Goal: Use online tool/utility: Use online tool/utility

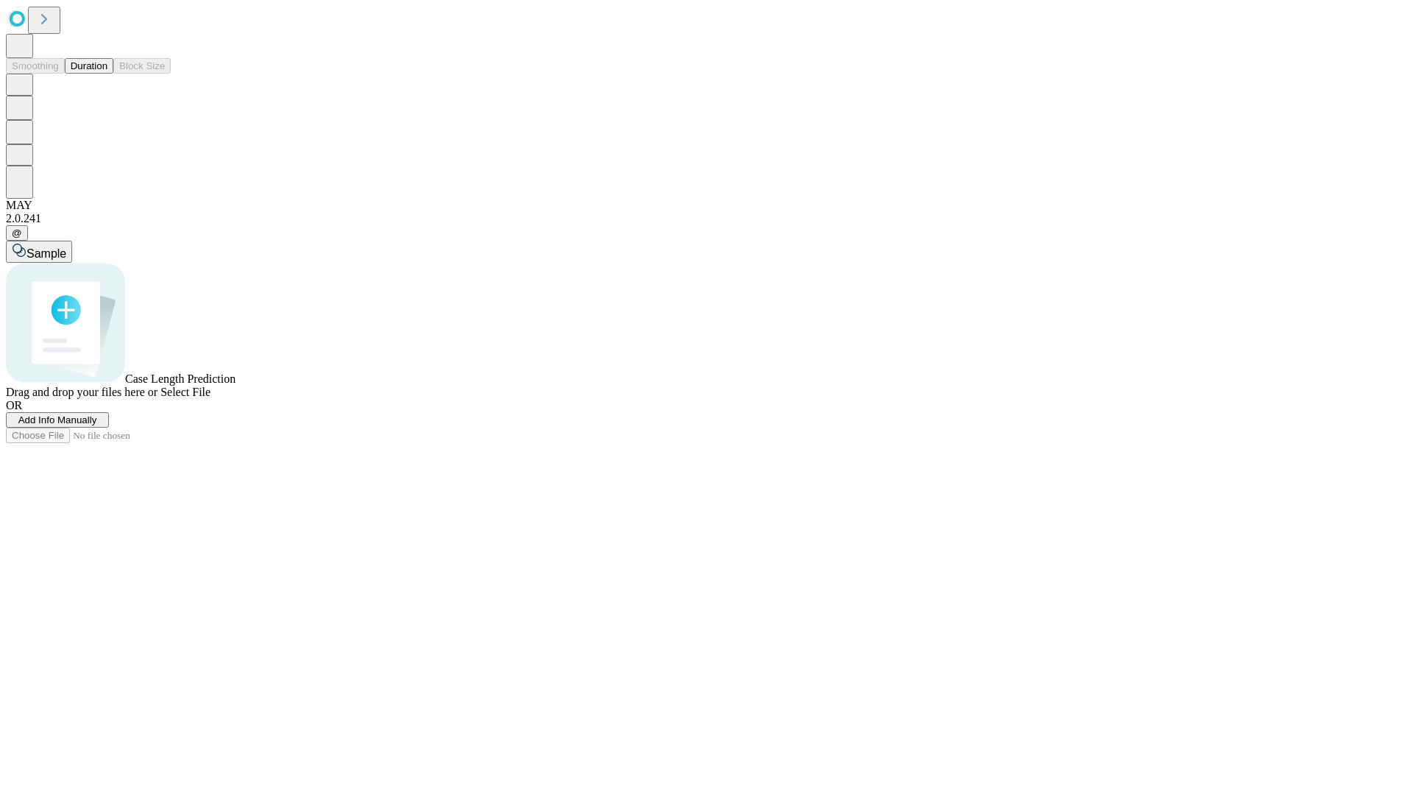
click at [107, 74] on button "Duration" at bounding box center [89, 65] width 49 height 15
click at [210, 398] on span "Select File" at bounding box center [185, 392] width 50 height 13
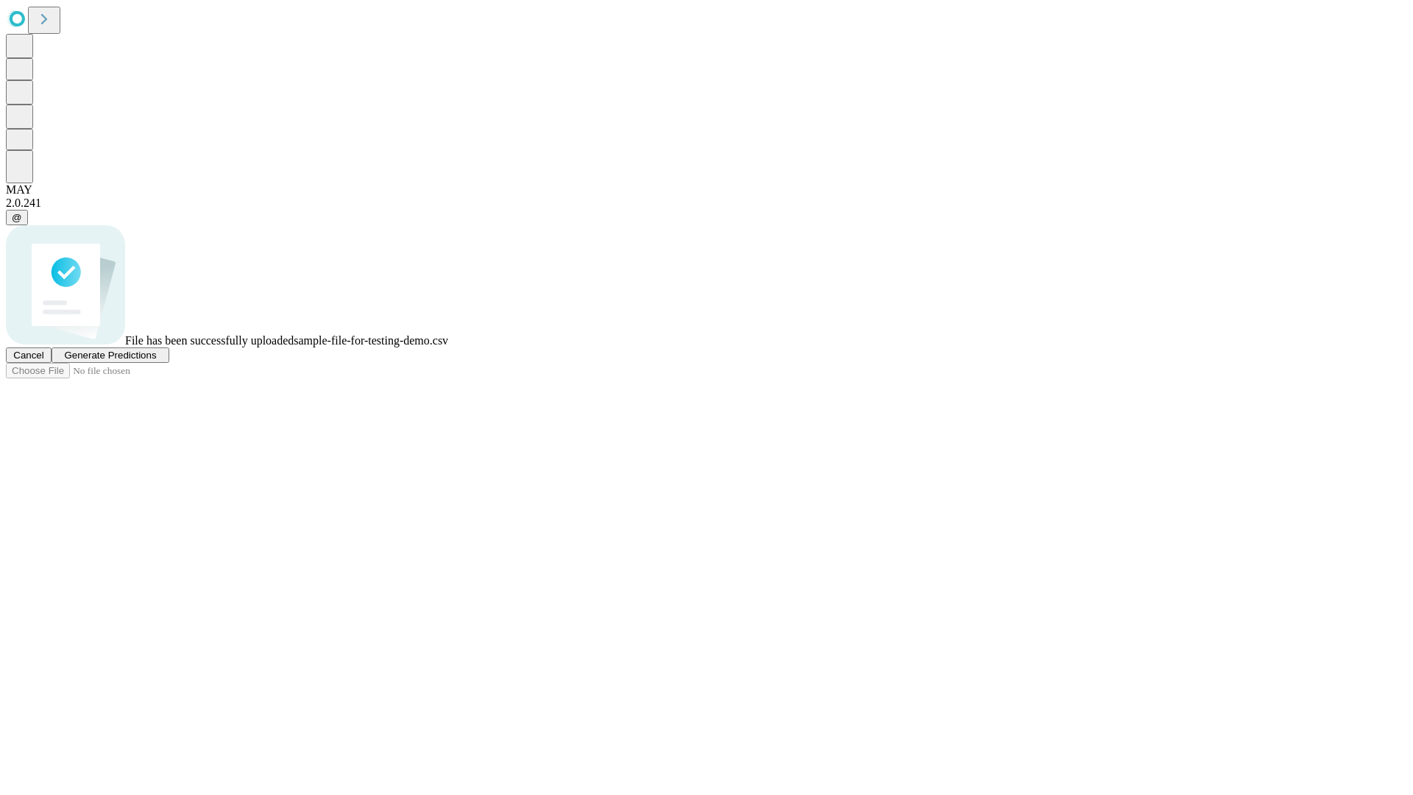
click at [156, 361] on span "Generate Predictions" at bounding box center [110, 354] width 92 height 11
